Goal: Task Accomplishment & Management: Manage account settings

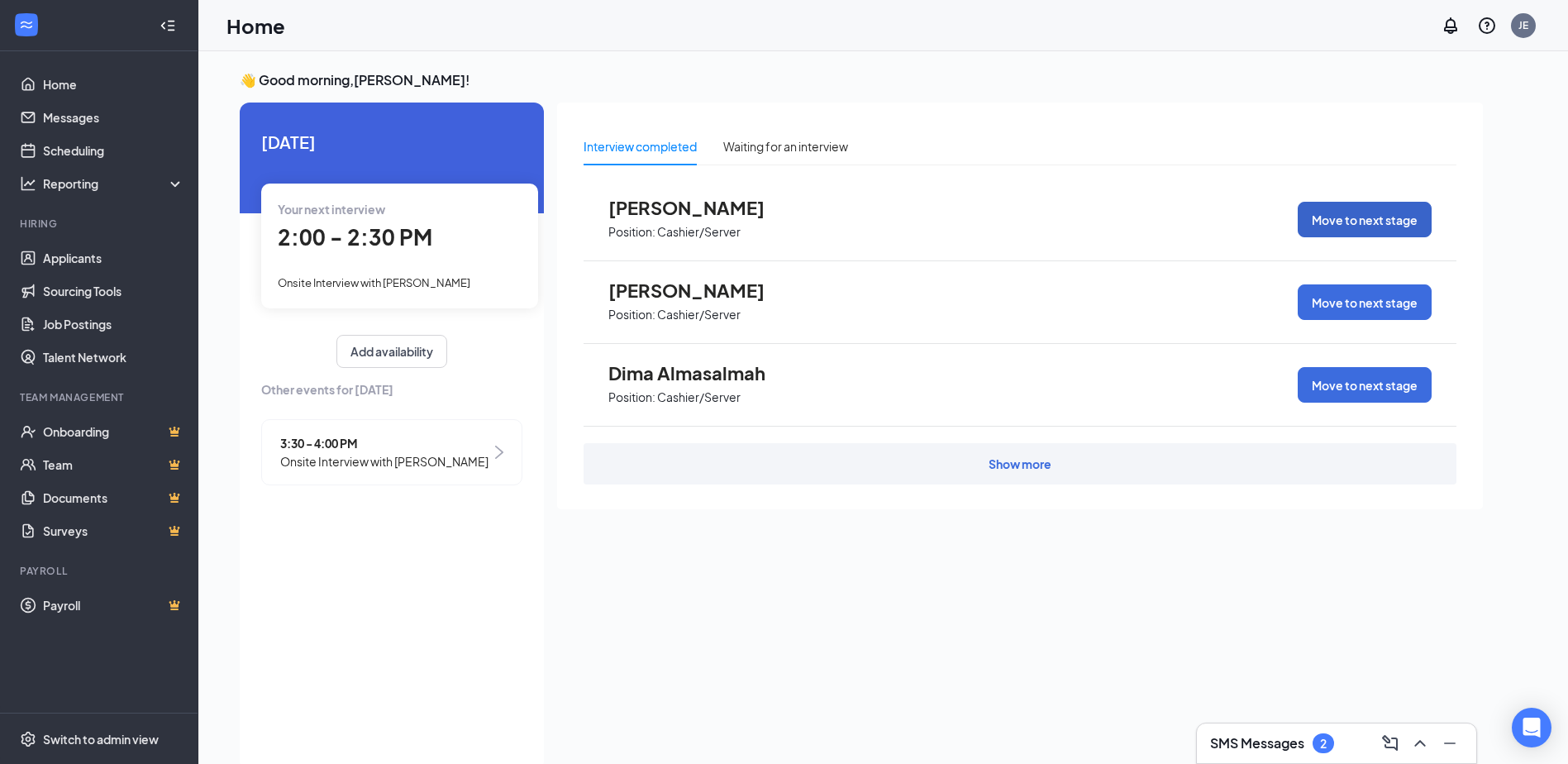
click at [1351, 215] on button "Move to next stage" at bounding box center [1364, 219] width 133 height 35
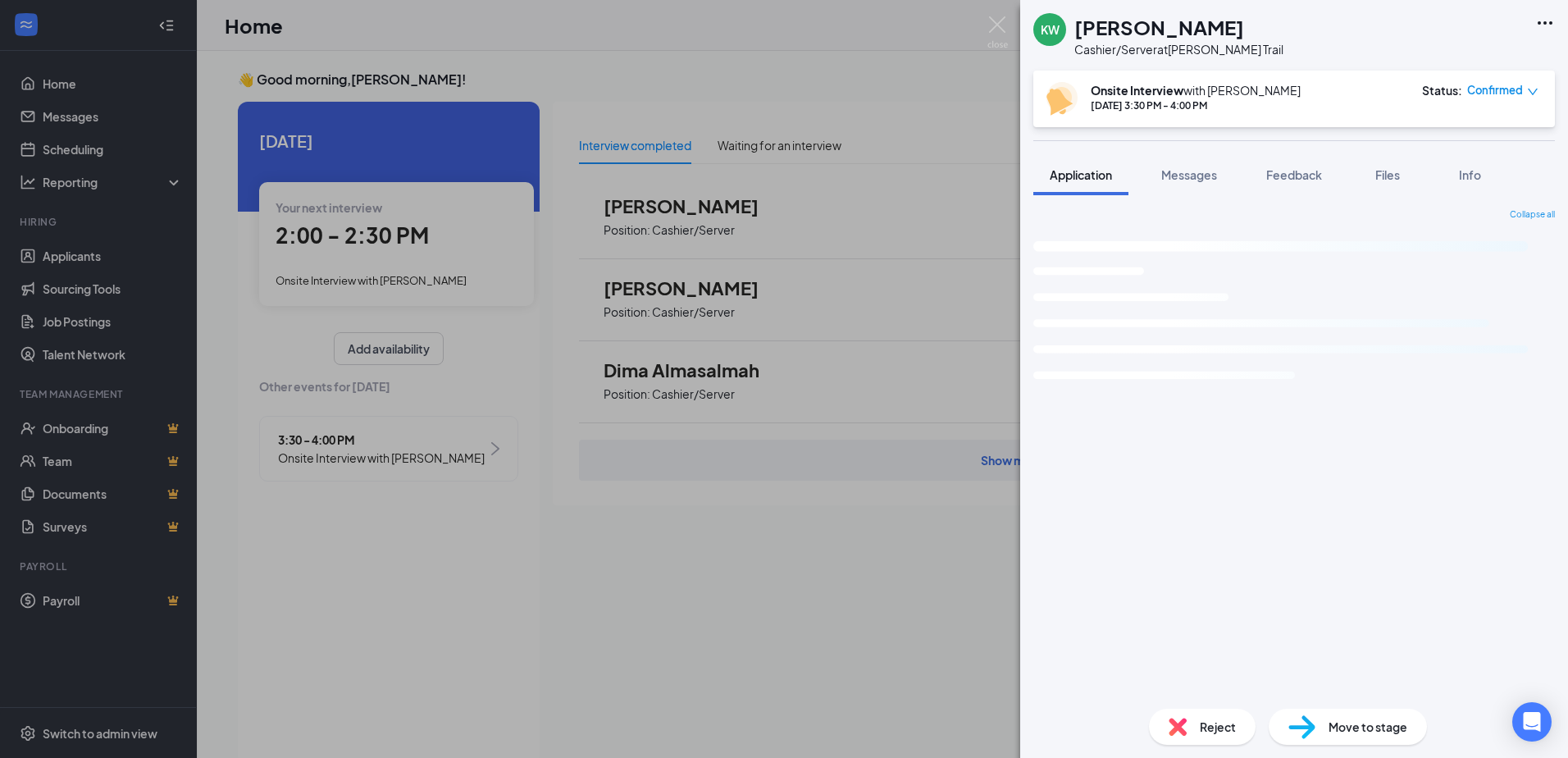
click at [1219, 719] on span "Reject" at bounding box center [1217, 726] width 36 height 18
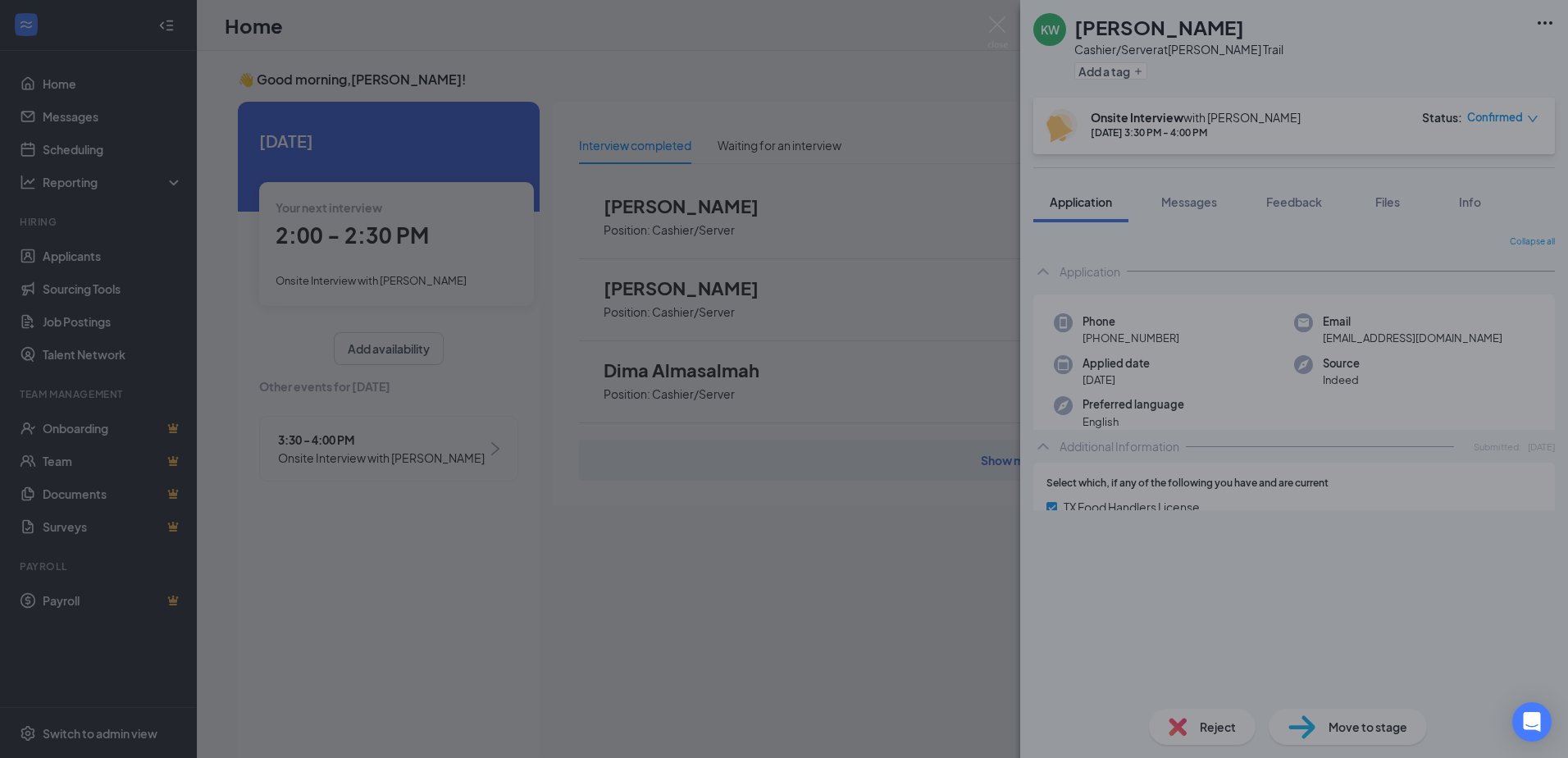
drag, startPoint x: 1219, startPoint y: 719, endPoint x: 1201, endPoint y: 726, distance: 19.3
click at [1203, 726] on div "Reject applicant KW [PERSON_NAME] Applied on [DATE] Reasons for rejection Rejec…" at bounding box center [784, 379] width 1568 height 758
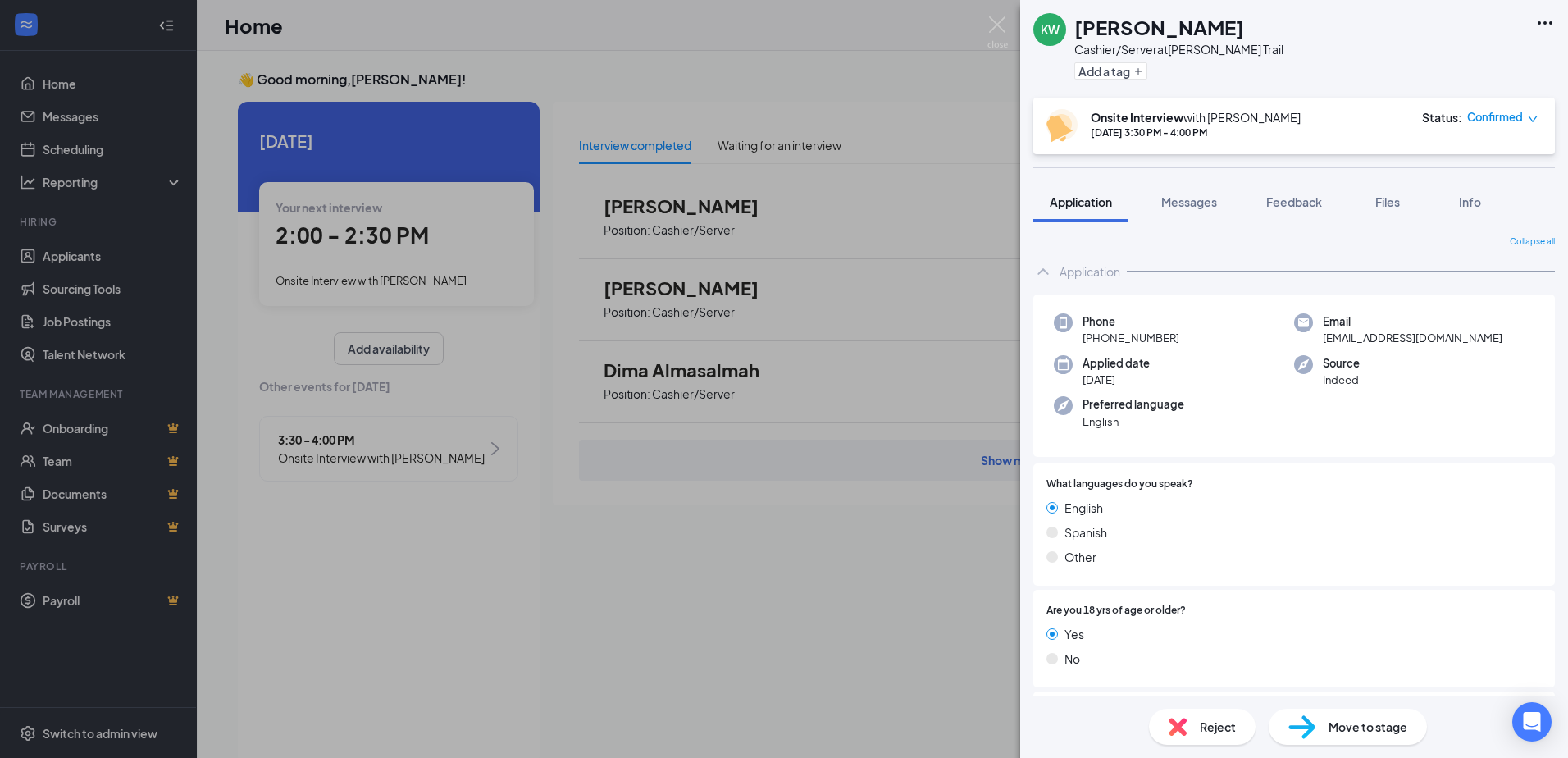
click at [1194, 726] on div "Reject" at bounding box center [1202, 726] width 107 height 36
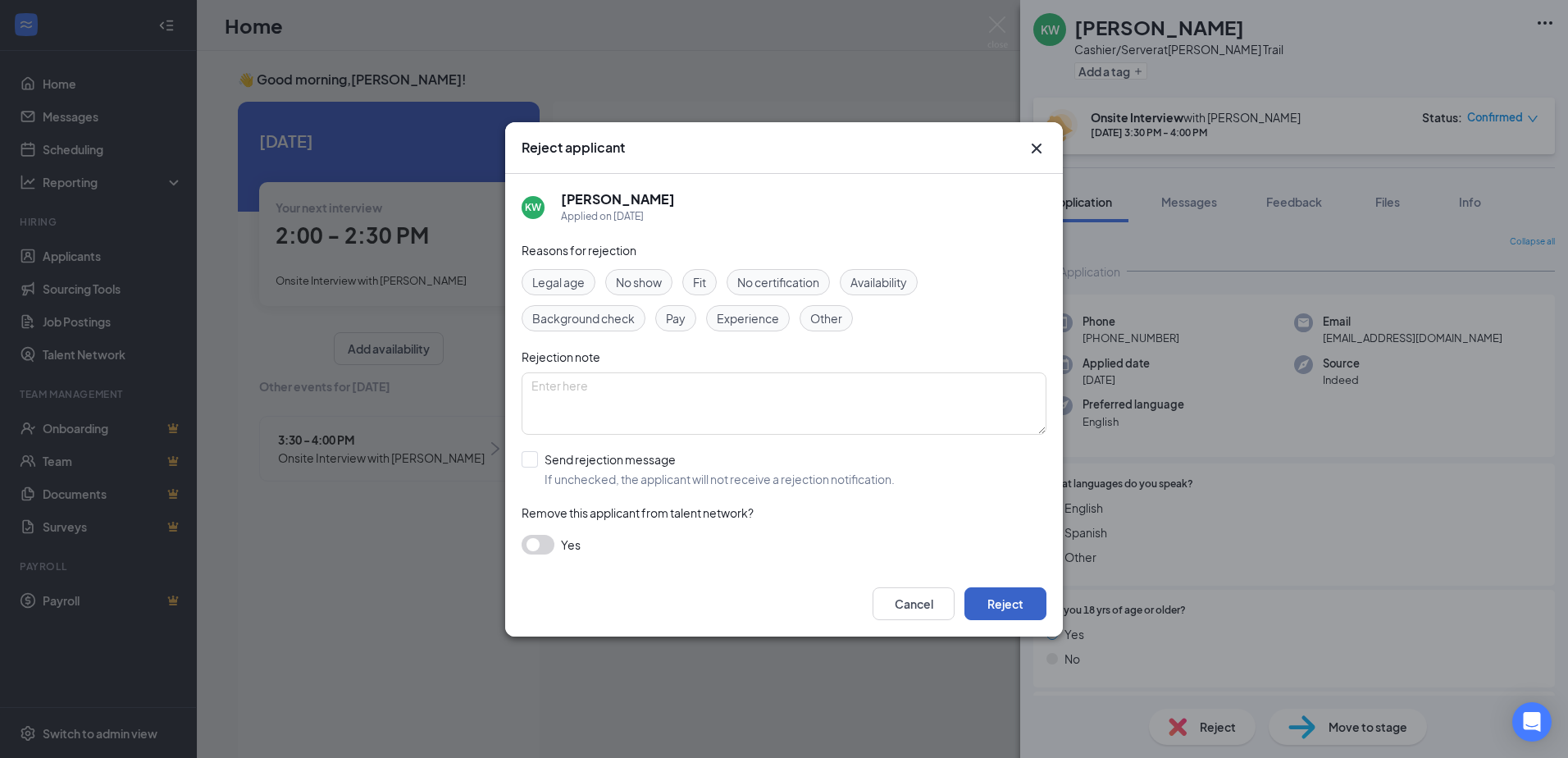
click at [1006, 605] on button "Reject" at bounding box center [1005, 603] width 82 height 32
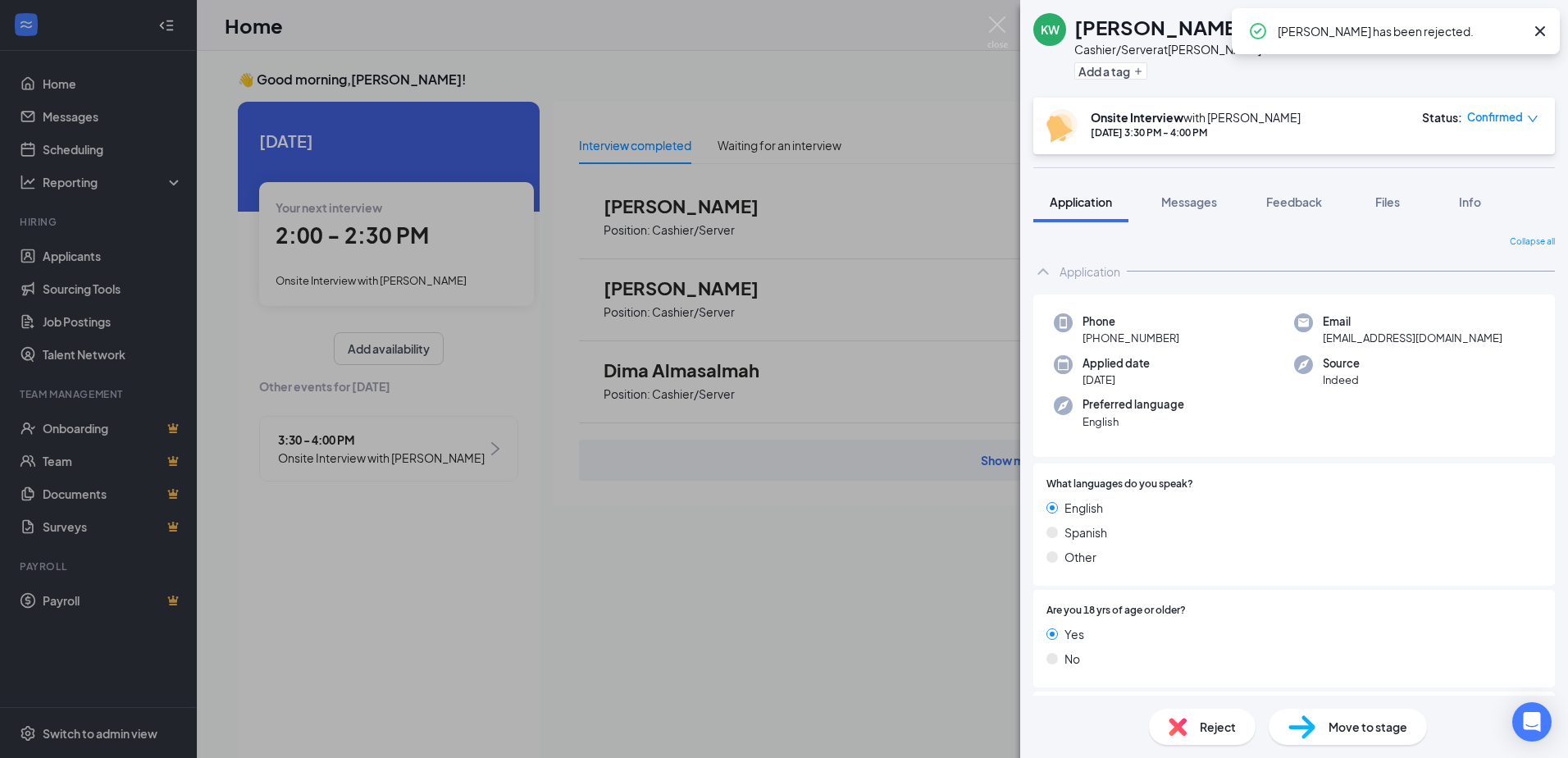
click at [1012, 32] on div "KW [PERSON_NAME] Cashier/Server at [PERSON_NAME] Trail Add a tag Onsite Intervi…" at bounding box center [784, 379] width 1568 height 758
click at [995, 28] on div "Home JE" at bounding box center [881, 25] width 1371 height 51
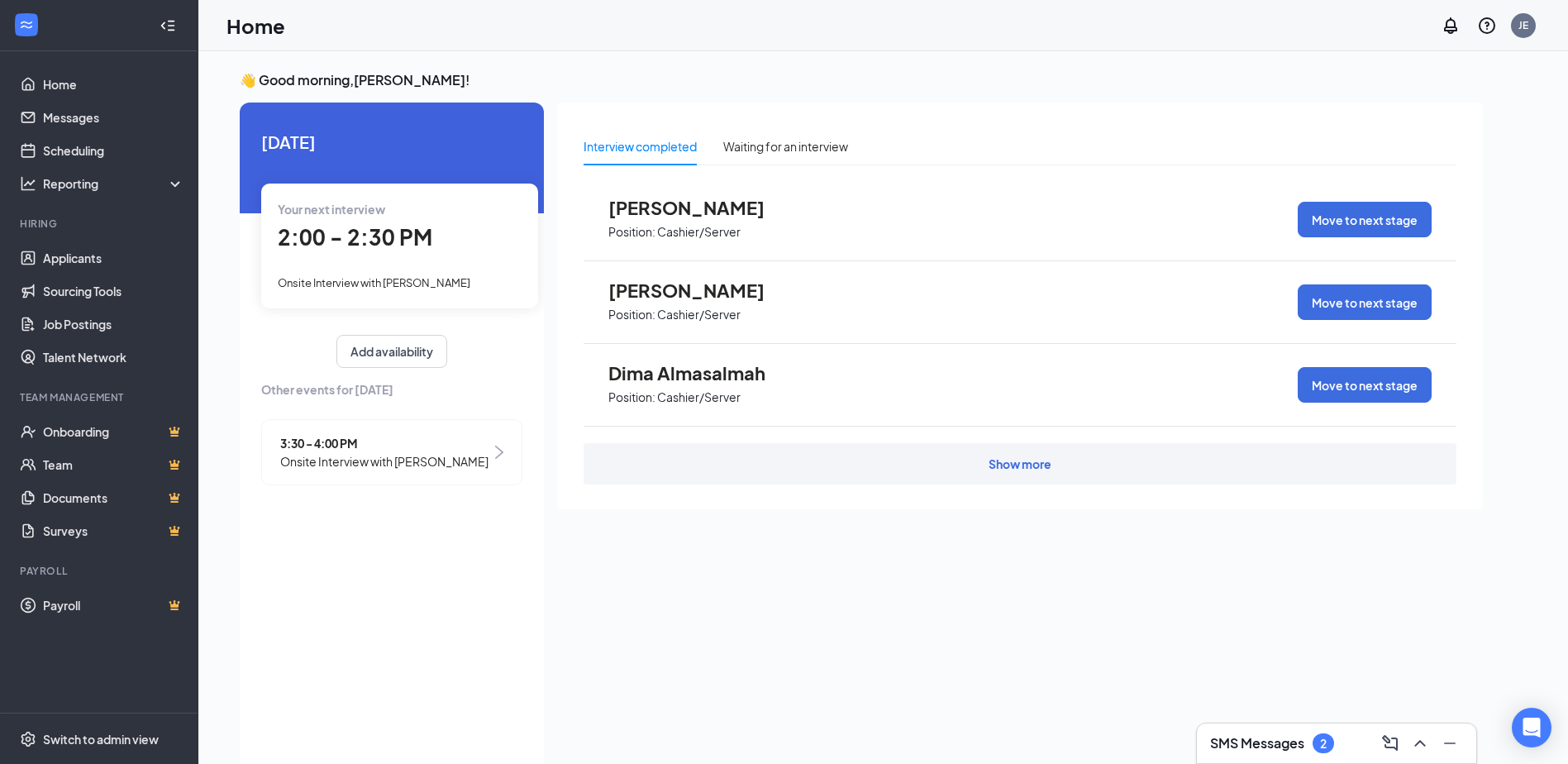
drag, startPoint x: 674, startPoint y: 305, endPoint x: 669, endPoint y: 295, distance: 11.2
click at [673, 303] on span "Position: Cashier/Server" at bounding box center [699, 313] width 182 height 25
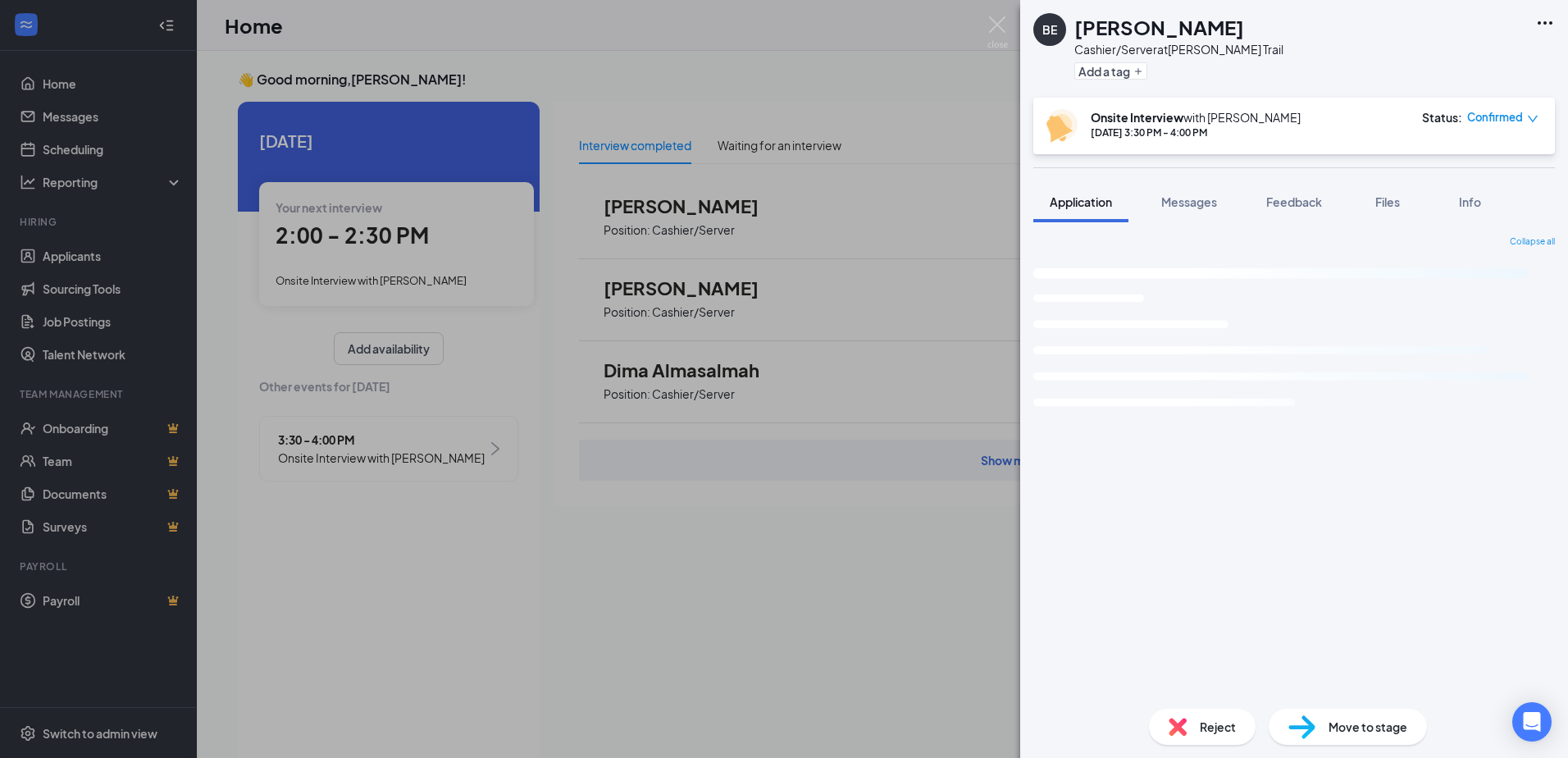
click at [1199, 717] on div "Reject" at bounding box center [1202, 726] width 107 height 36
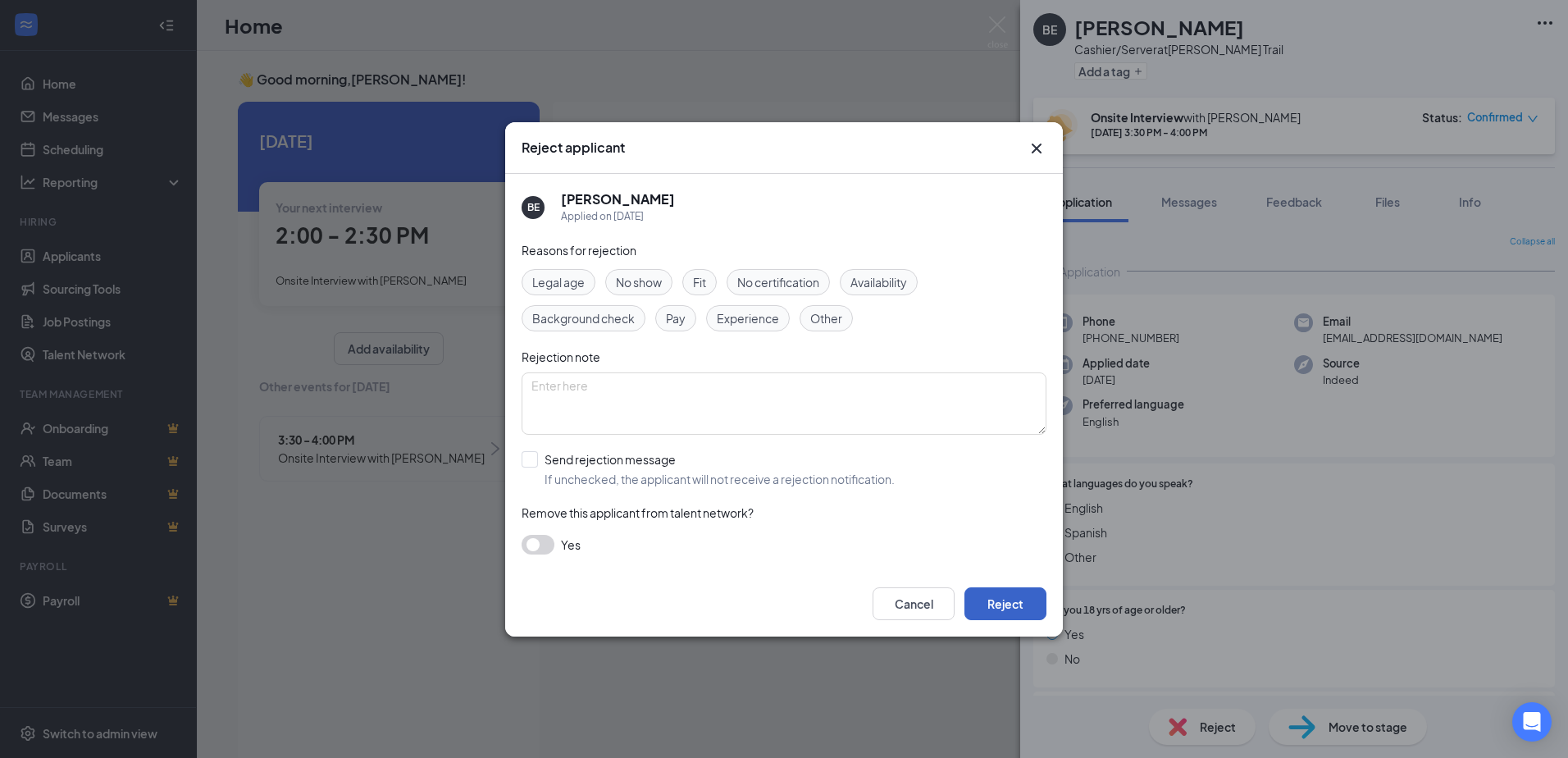
click at [999, 607] on button "Reject" at bounding box center [1005, 603] width 82 height 32
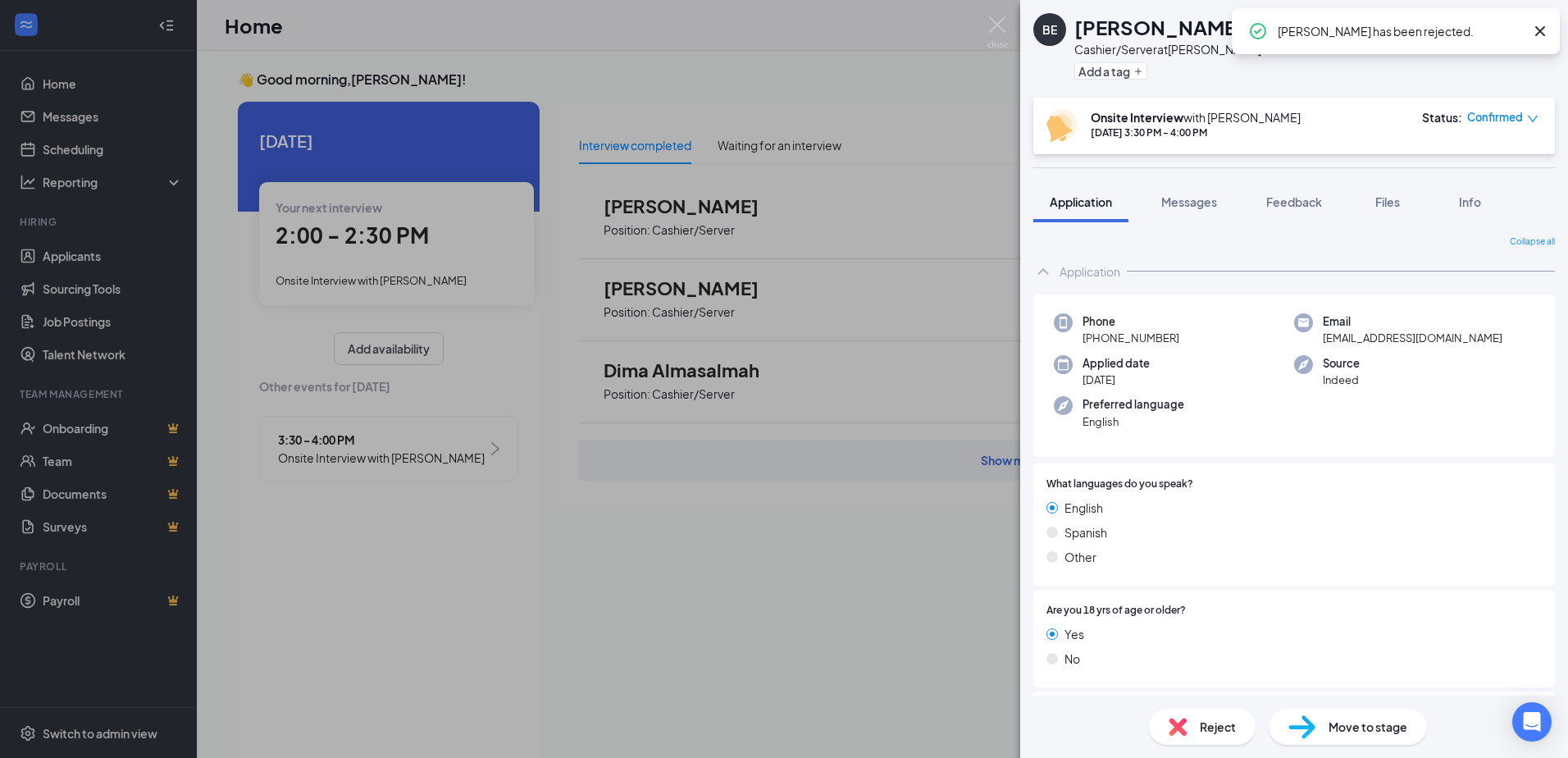
click at [799, 537] on div "BE [PERSON_NAME] Cashier/Server at [PERSON_NAME] Trail Add a tag Onsite Intervi…" at bounding box center [784, 379] width 1568 height 758
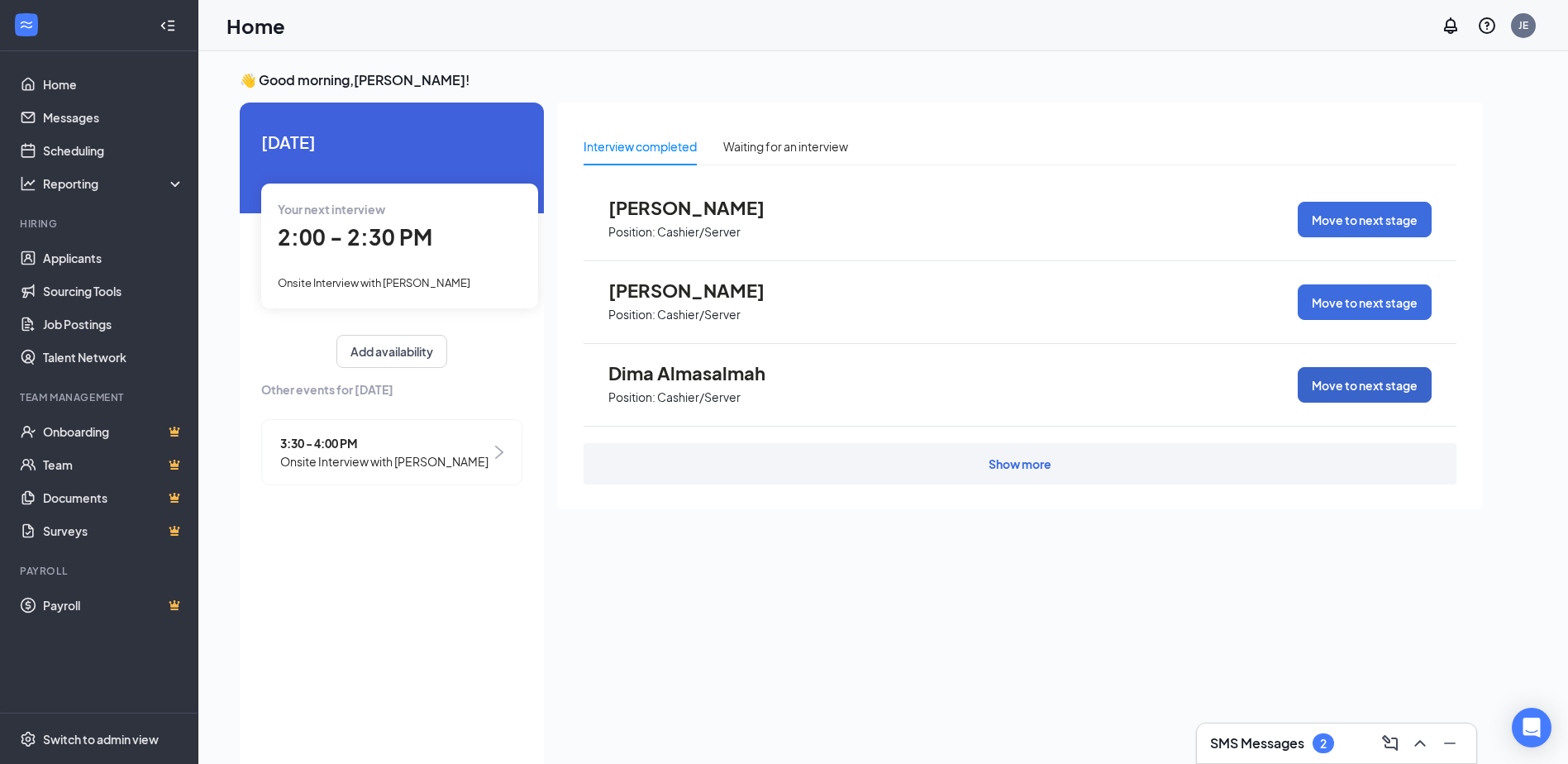
click at [1321, 378] on button "Move to next stage" at bounding box center [1364, 385] width 133 height 35
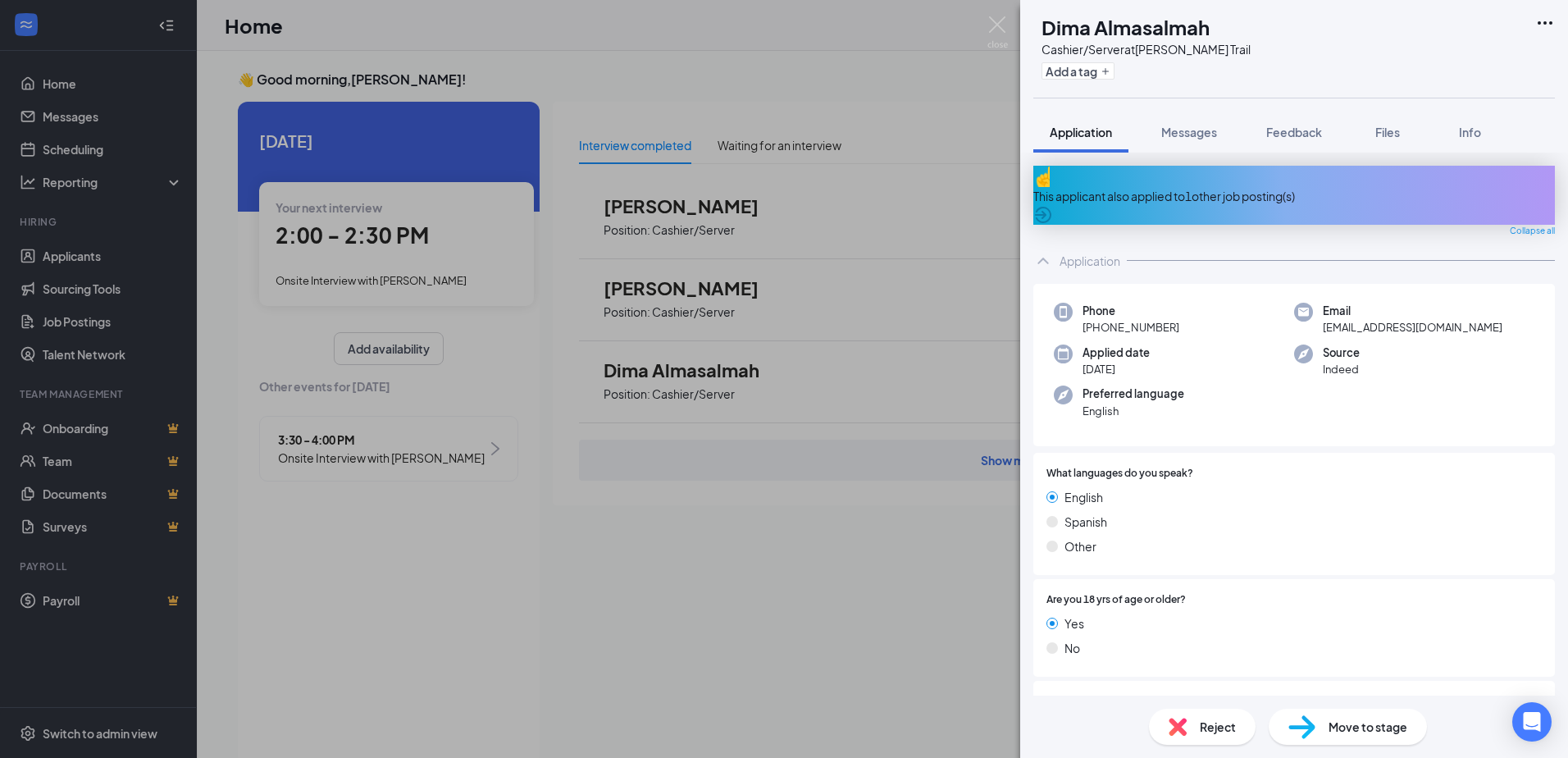
click at [1336, 717] on div "Move to stage" at bounding box center [1347, 726] width 158 height 36
type input "Hiring Complete (final stage)"
click at [998, 25] on img at bounding box center [997, 32] width 20 height 32
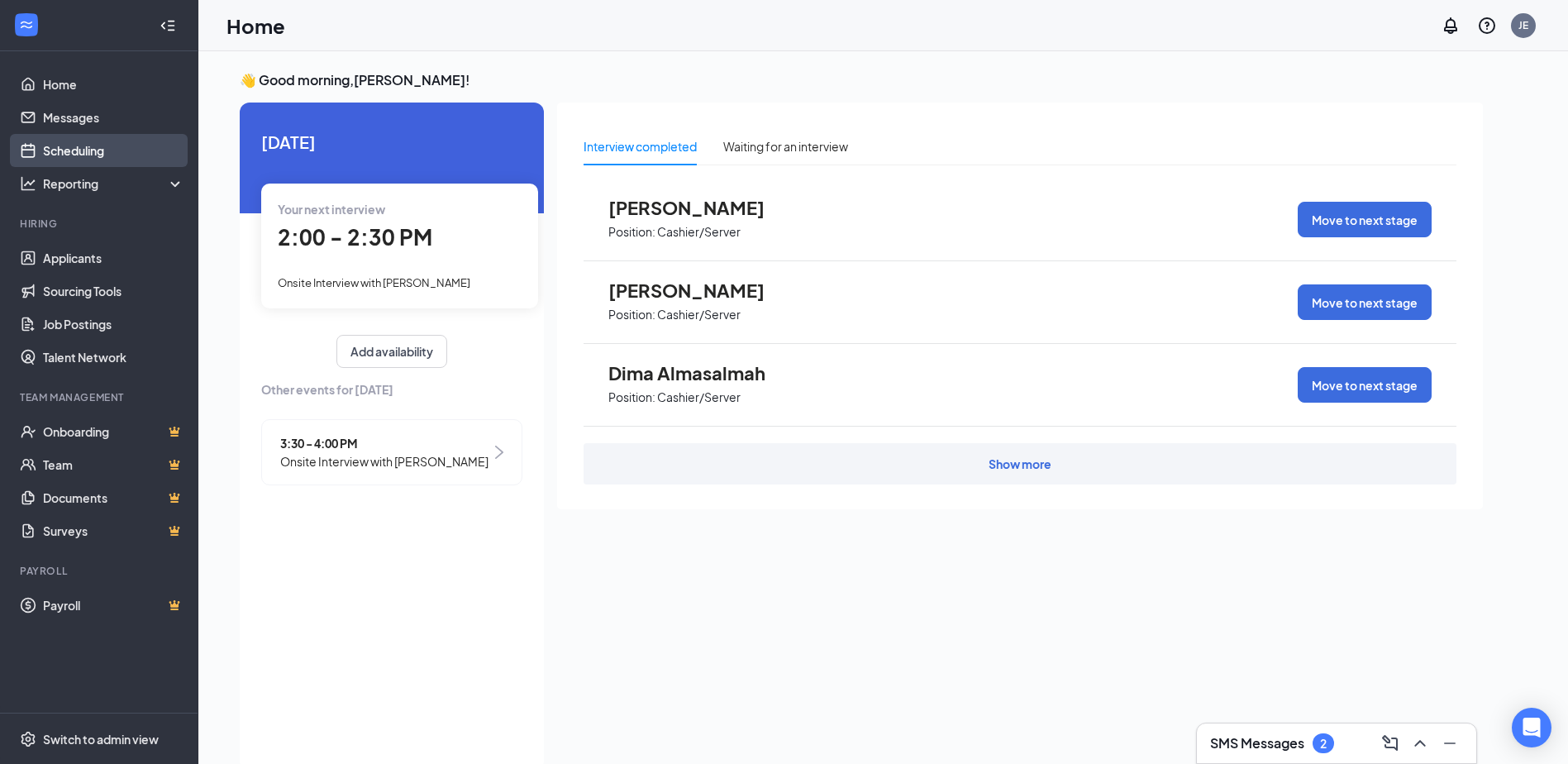
click at [70, 157] on link "Scheduling" at bounding box center [114, 149] width 141 height 33
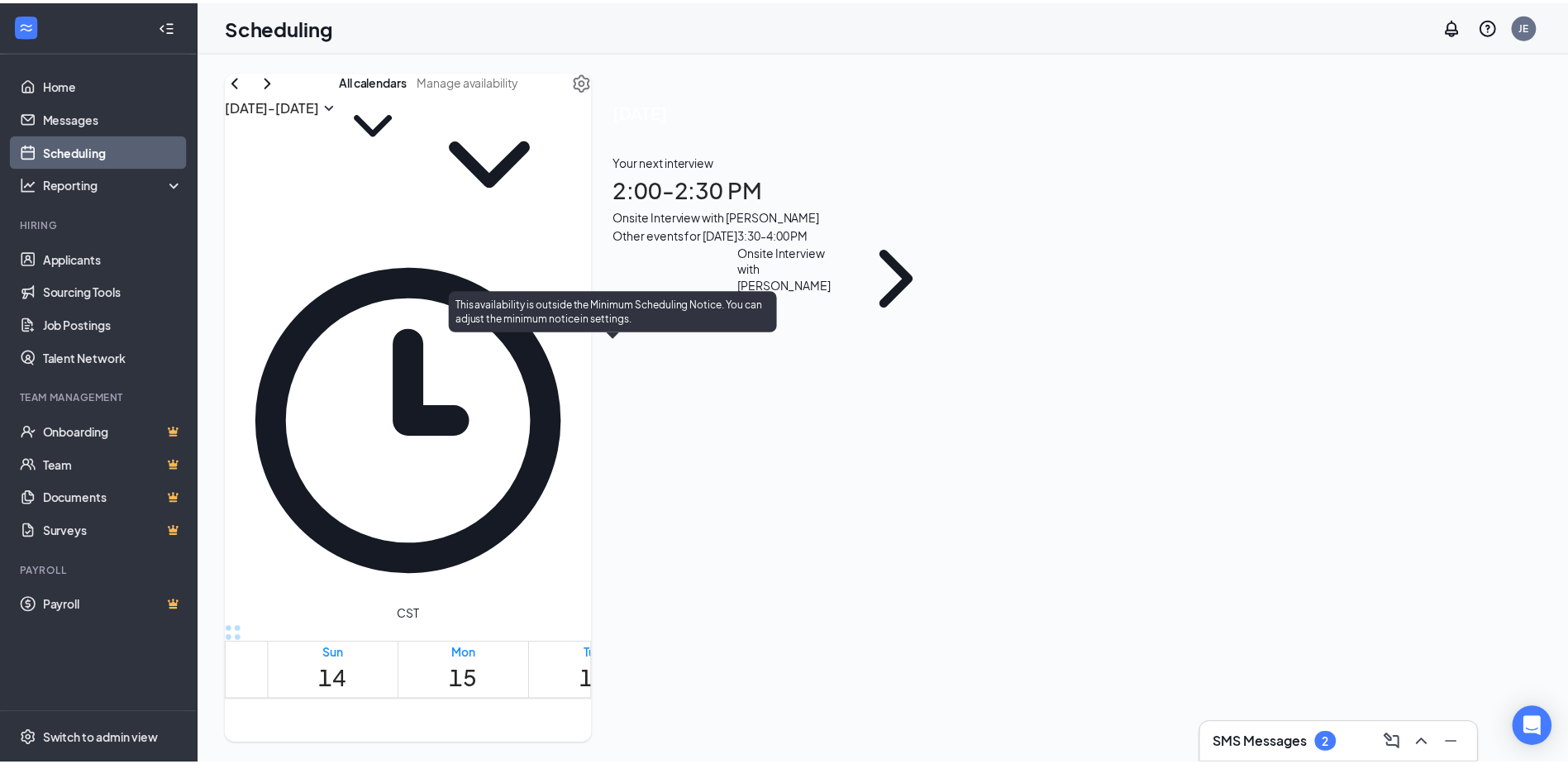
scroll to position [1226, 0]
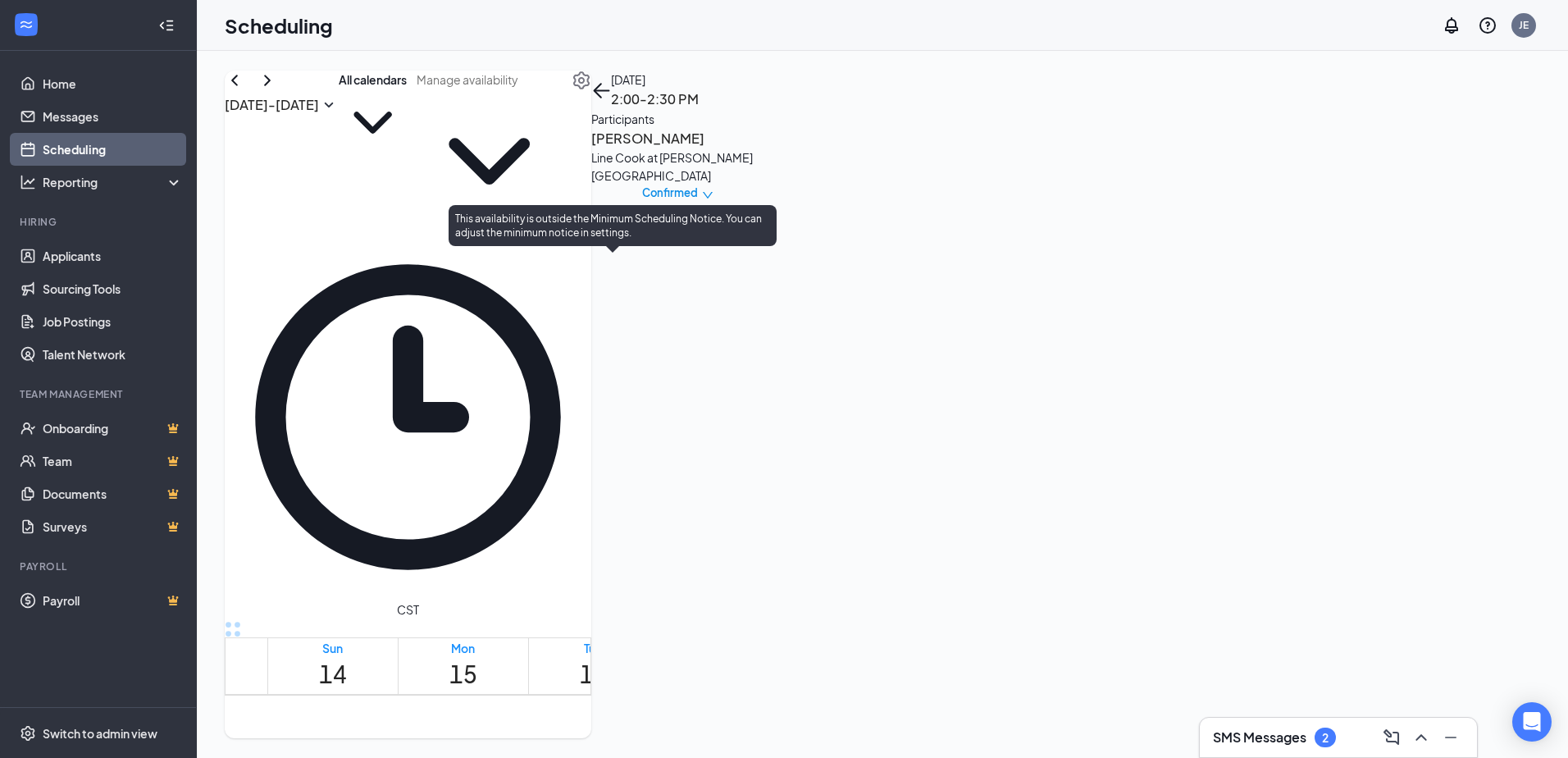
click at [613, 738] on span "3:30-4:00 PM" at bounding box center [631, 754] width 36 height 32
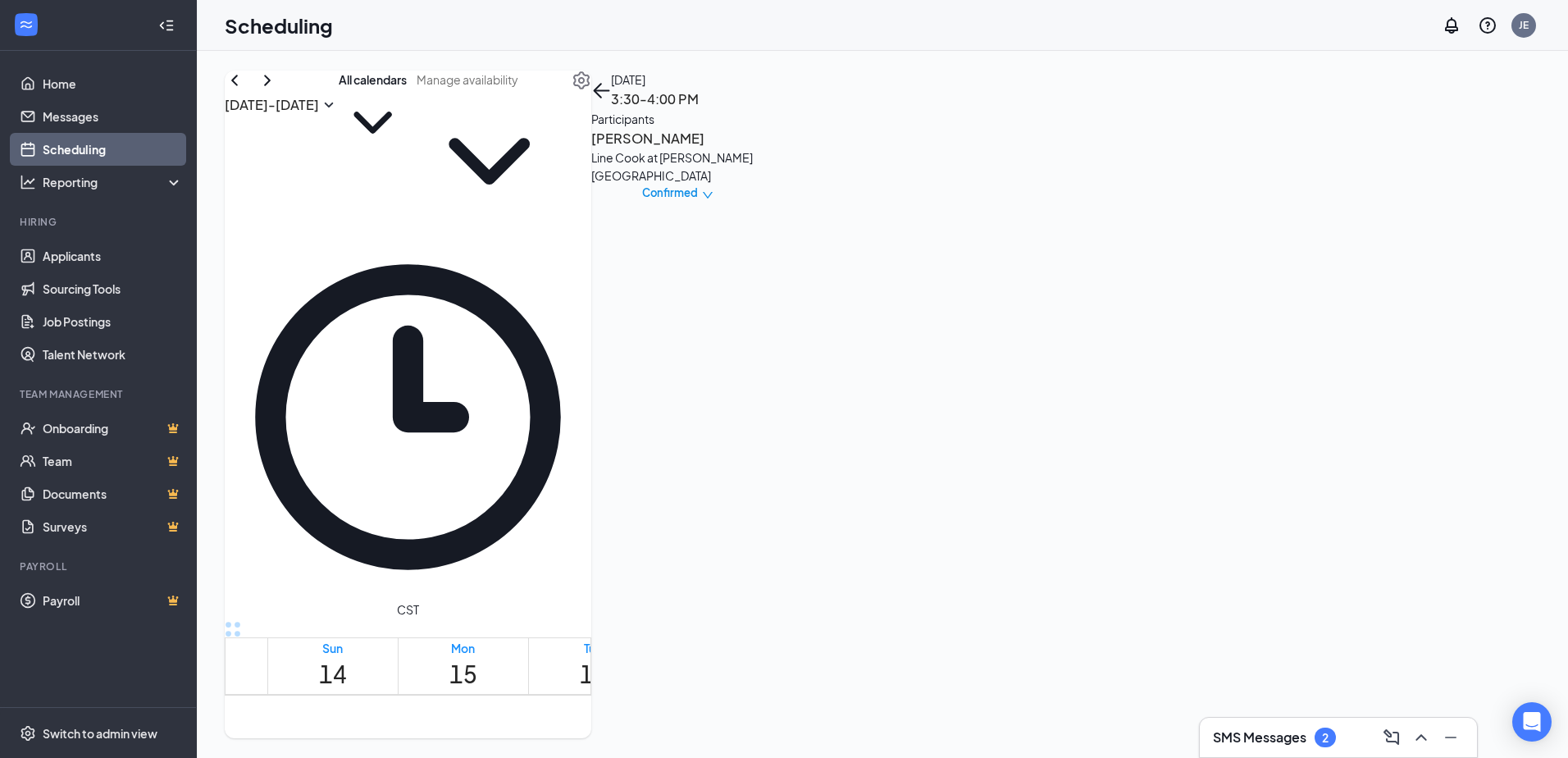
click at [107, 268] on link "Applicants" at bounding box center [113, 255] width 140 height 32
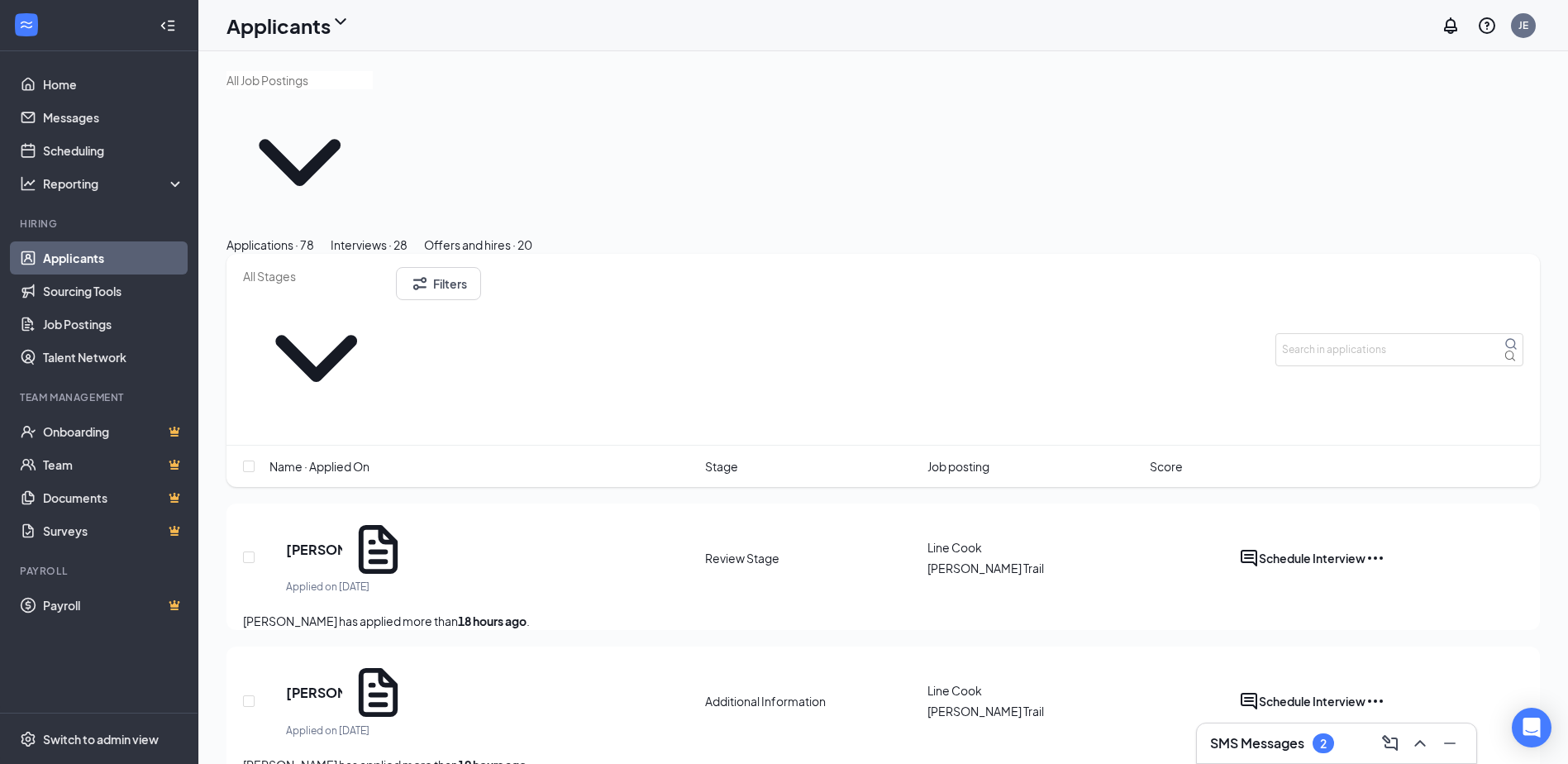
click at [407, 235] on div "Interviews · 28" at bounding box center [369, 244] width 77 height 19
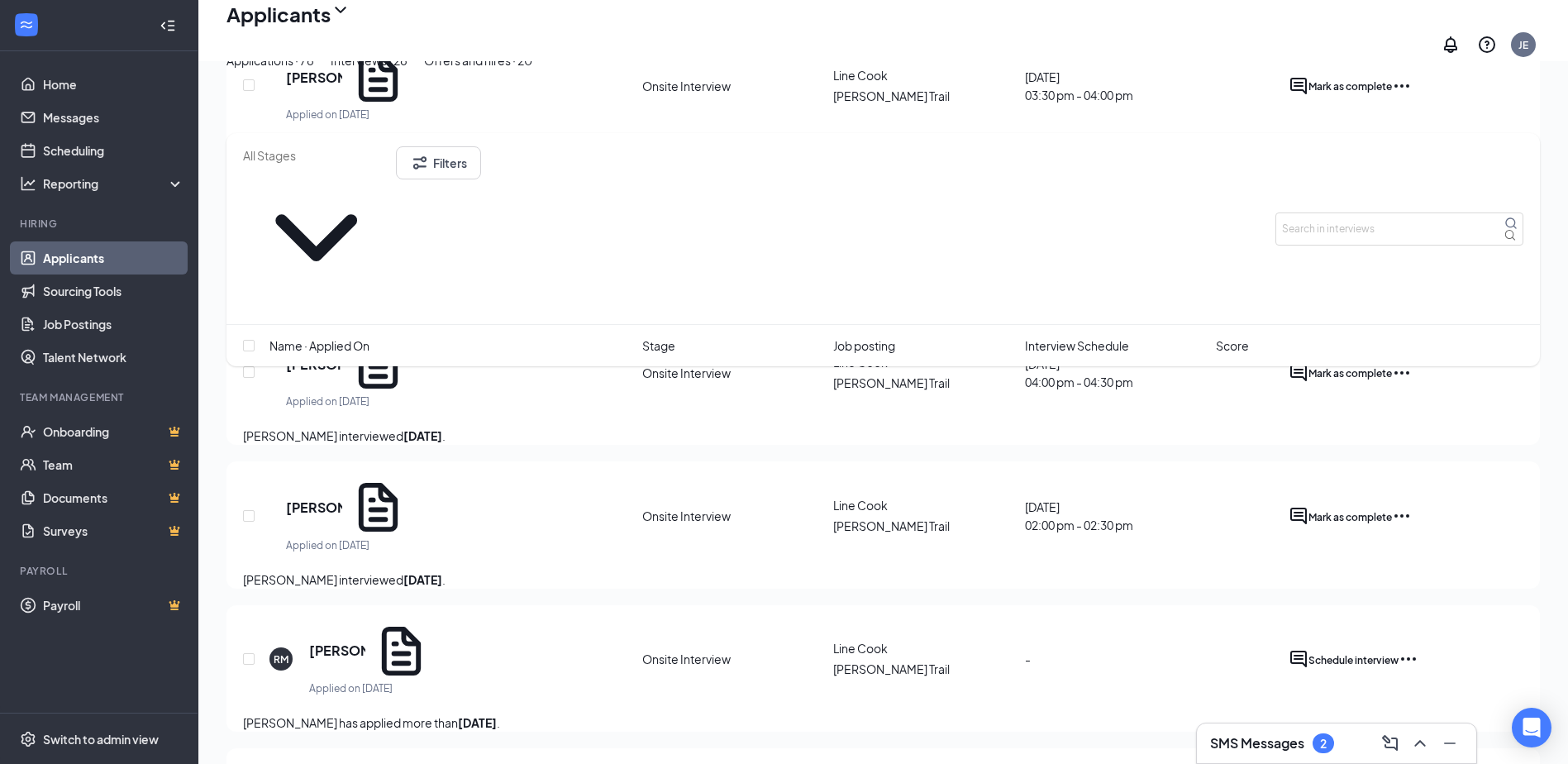
scroll to position [165, 0]
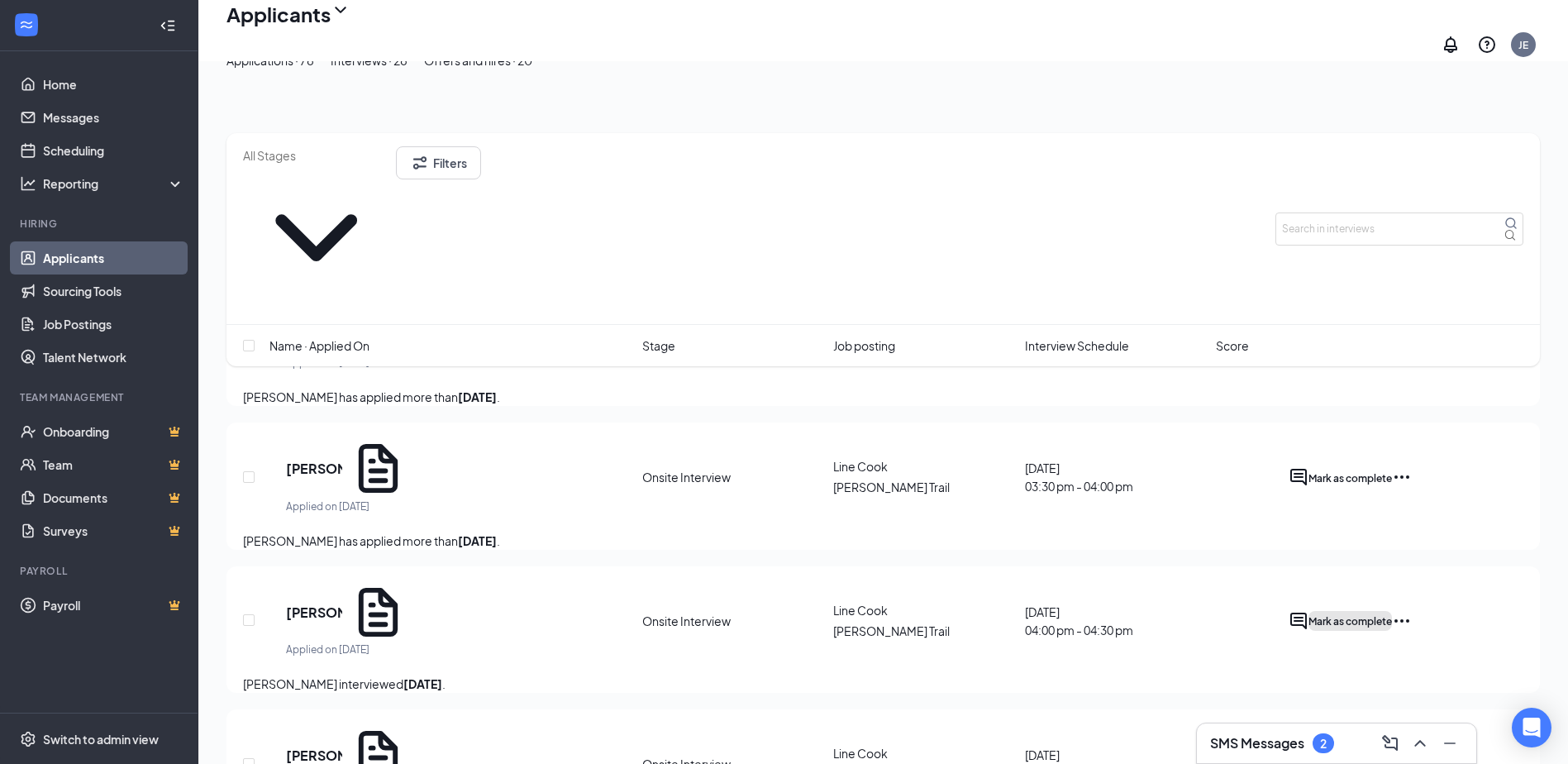
click at [1391, 615] on span "Mark as complete" at bounding box center [1350, 622] width 83 height 12
type input "Long Term Storage (next stage)"
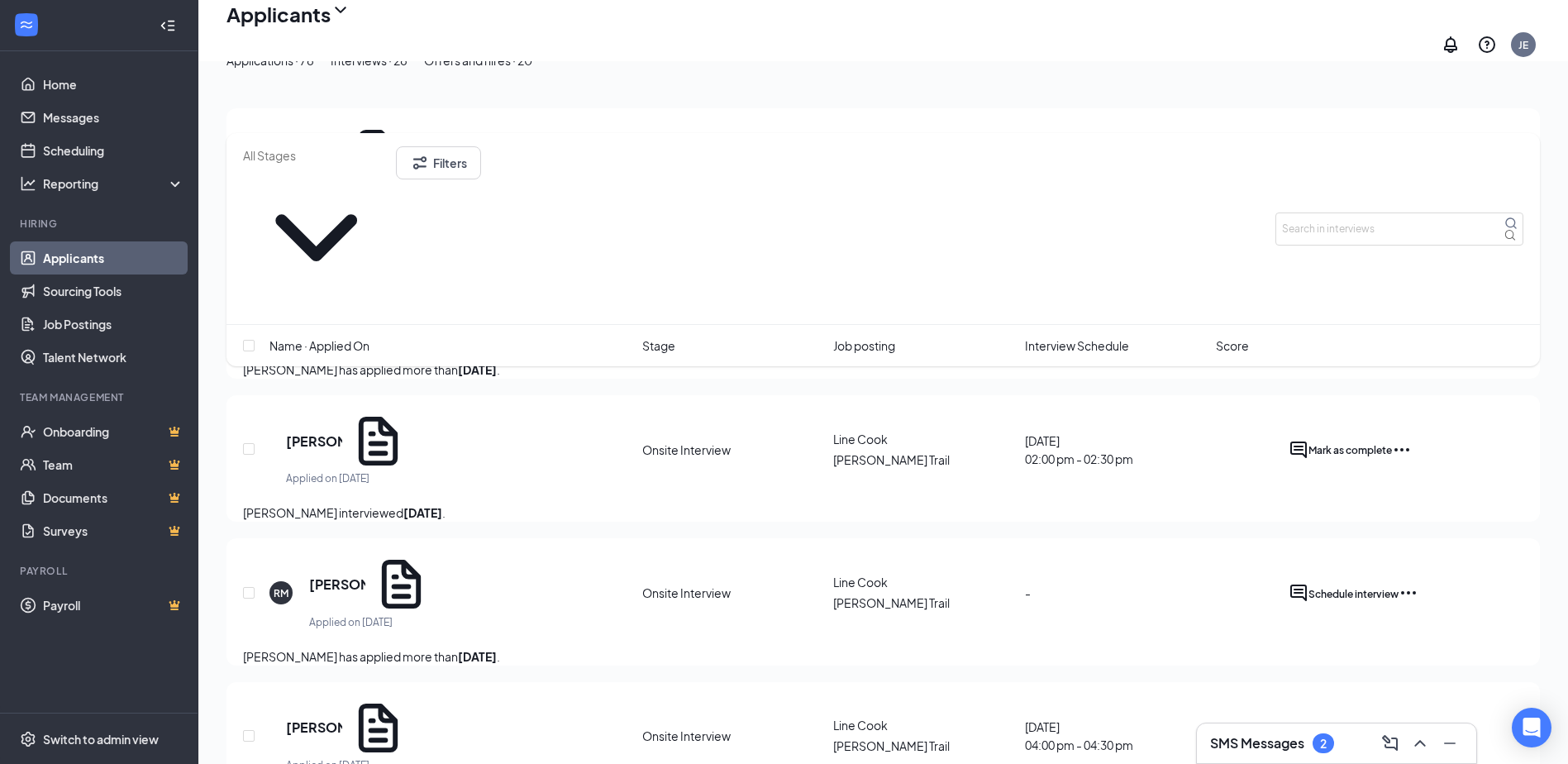
scroll to position [331, 0]
